Goal: Information Seeking & Learning: Understand process/instructions

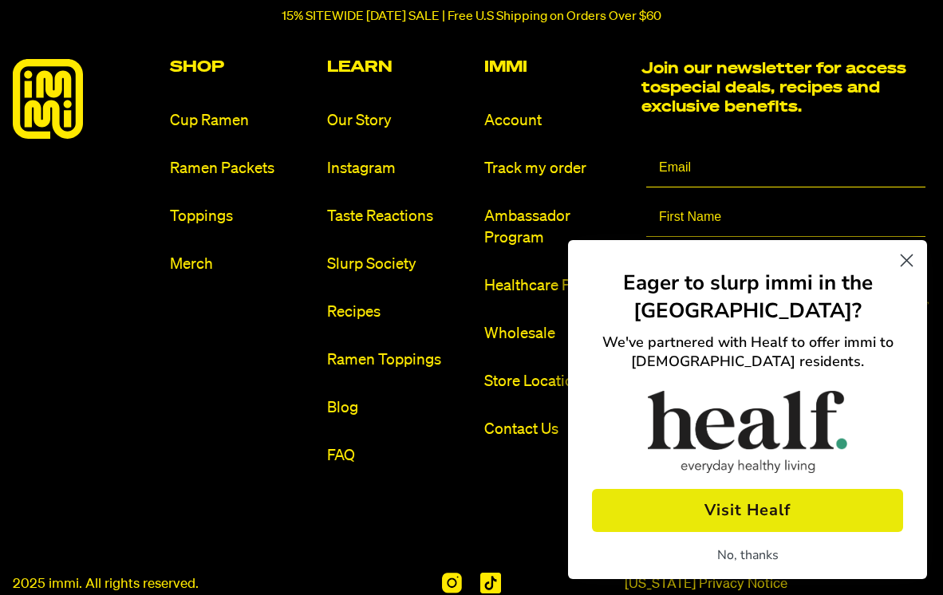
scroll to position [7389, 0]
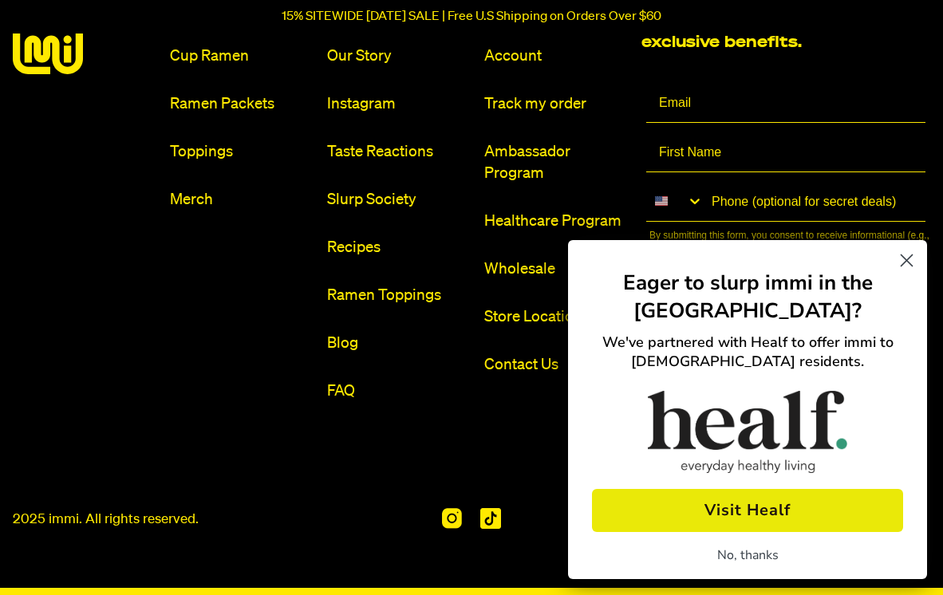
click at [801, 492] on button "Visit Healf" at bounding box center [747, 510] width 311 height 43
click at [530, 267] on link "Wholesale" at bounding box center [556, 270] width 144 height 22
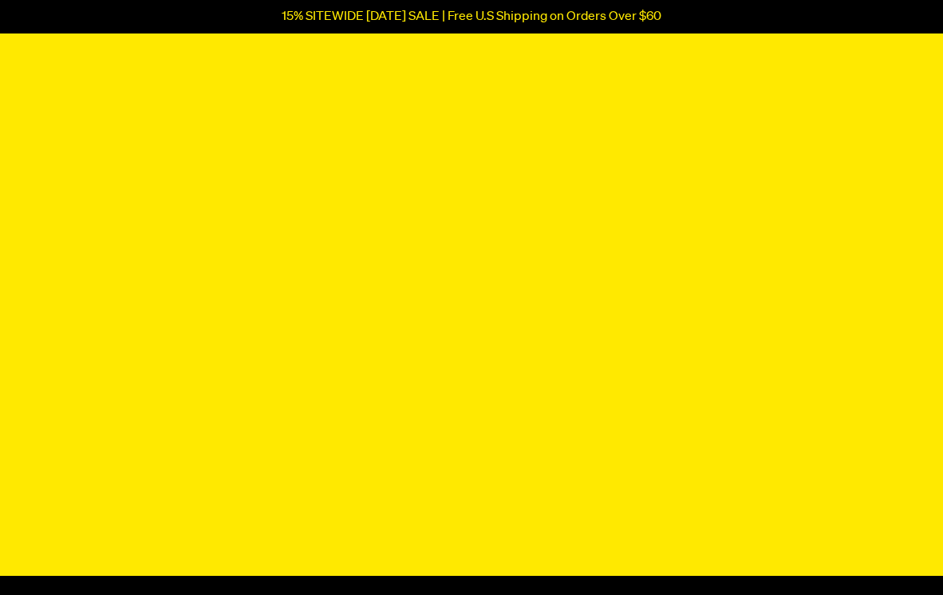
scroll to position [439, 0]
